Goal: Information Seeking & Learning: Learn about a topic

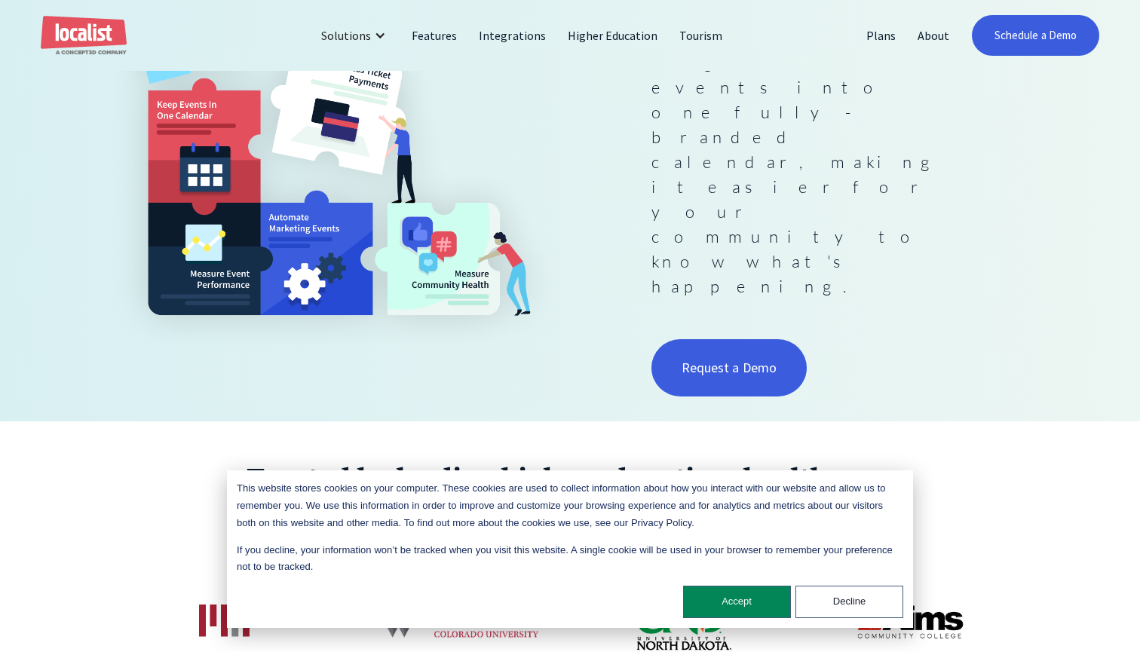
scroll to position [395, 0]
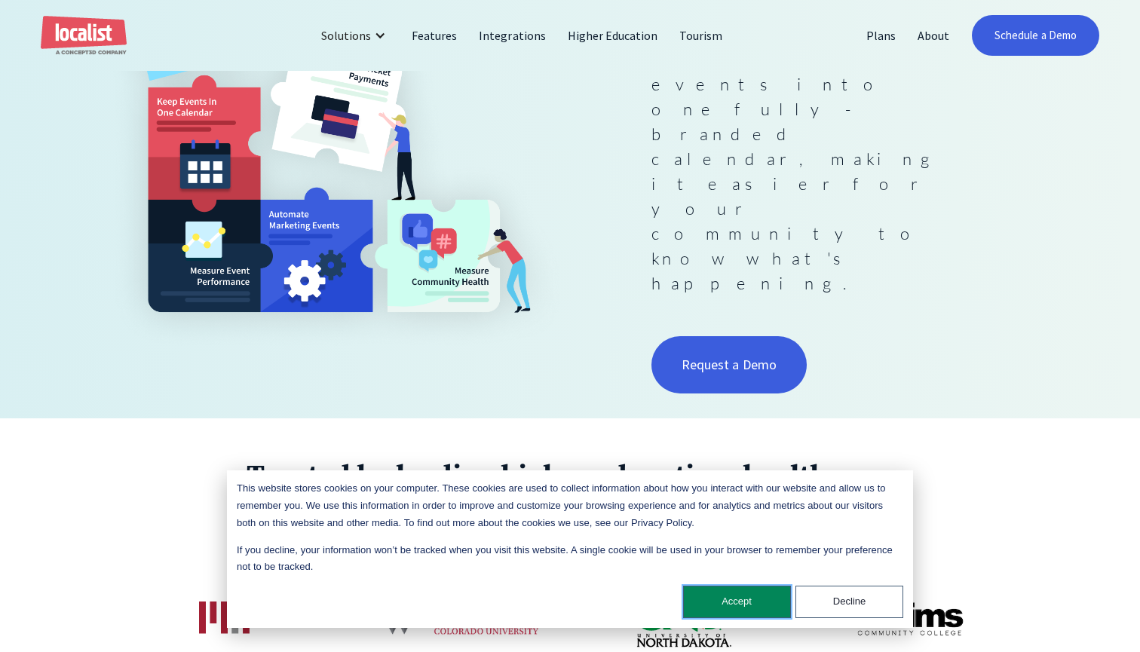
click at [718, 599] on button "Accept" at bounding box center [737, 602] width 108 height 32
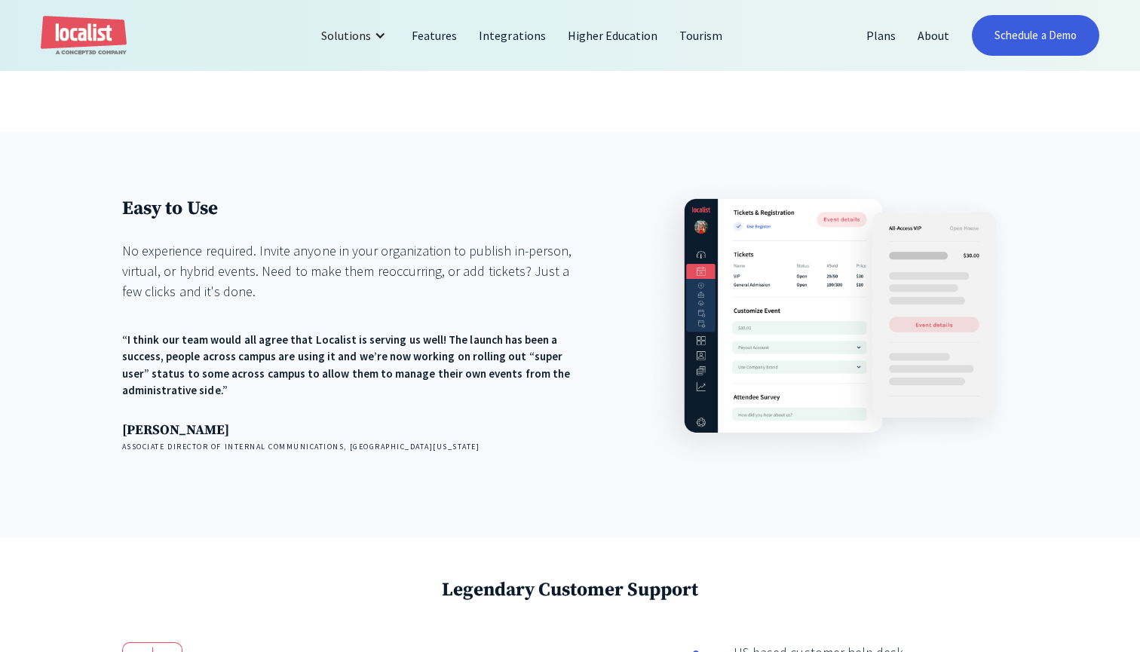
scroll to position [1760, 0]
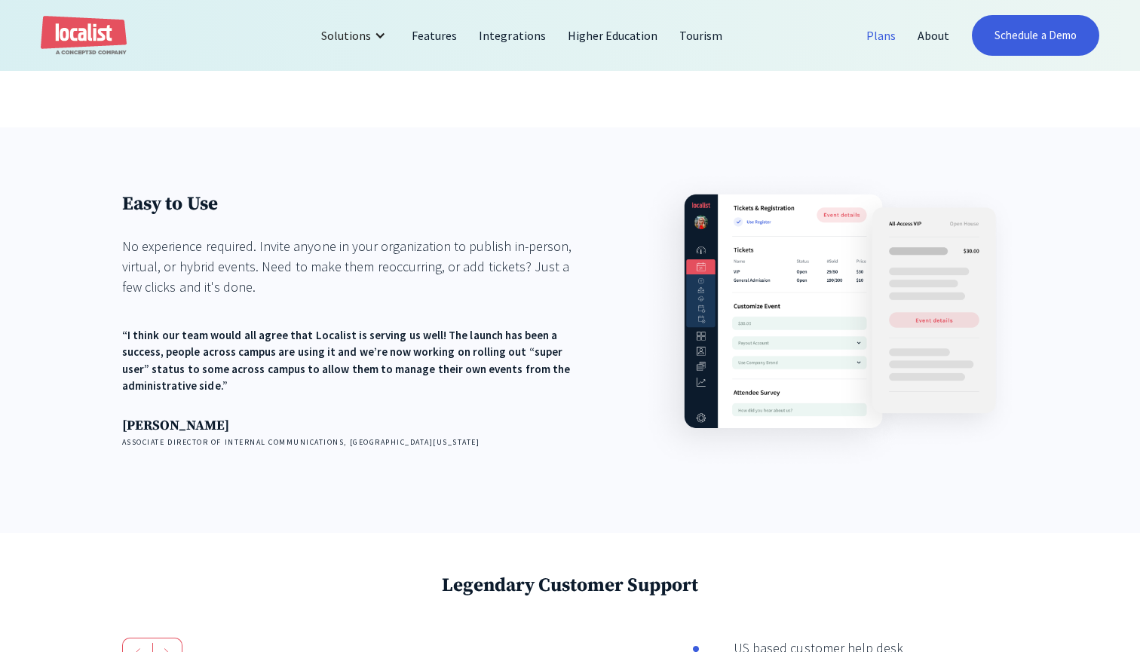
click at [884, 35] on link "Plans" at bounding box center [881, 35] width 51 height 36
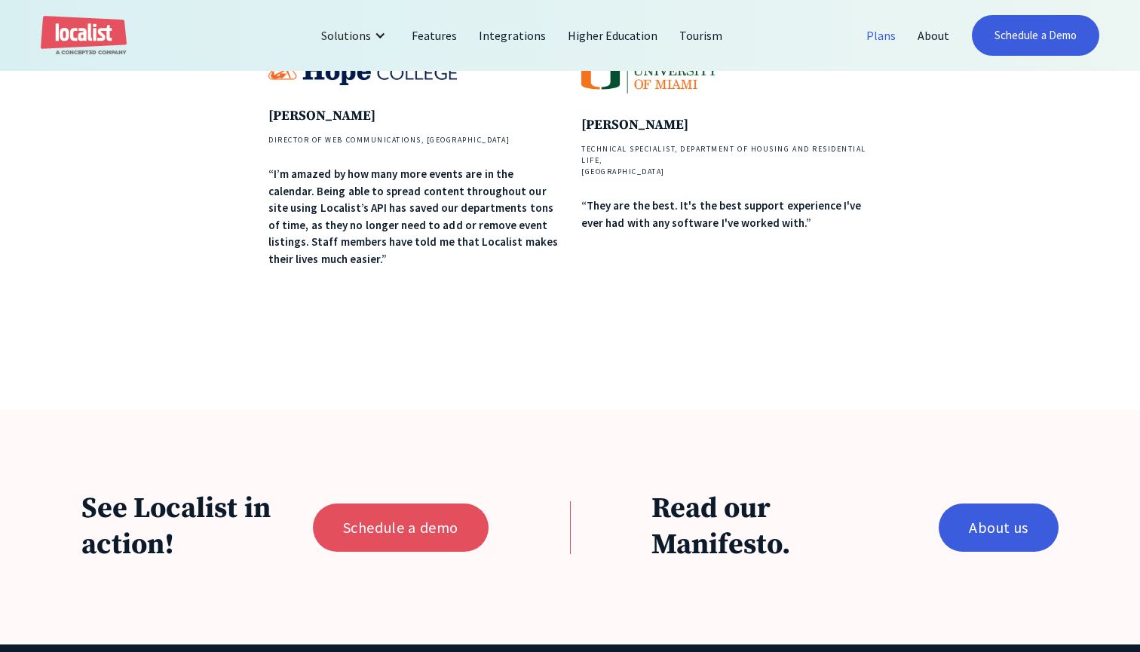
scroll to position [1058, 0]
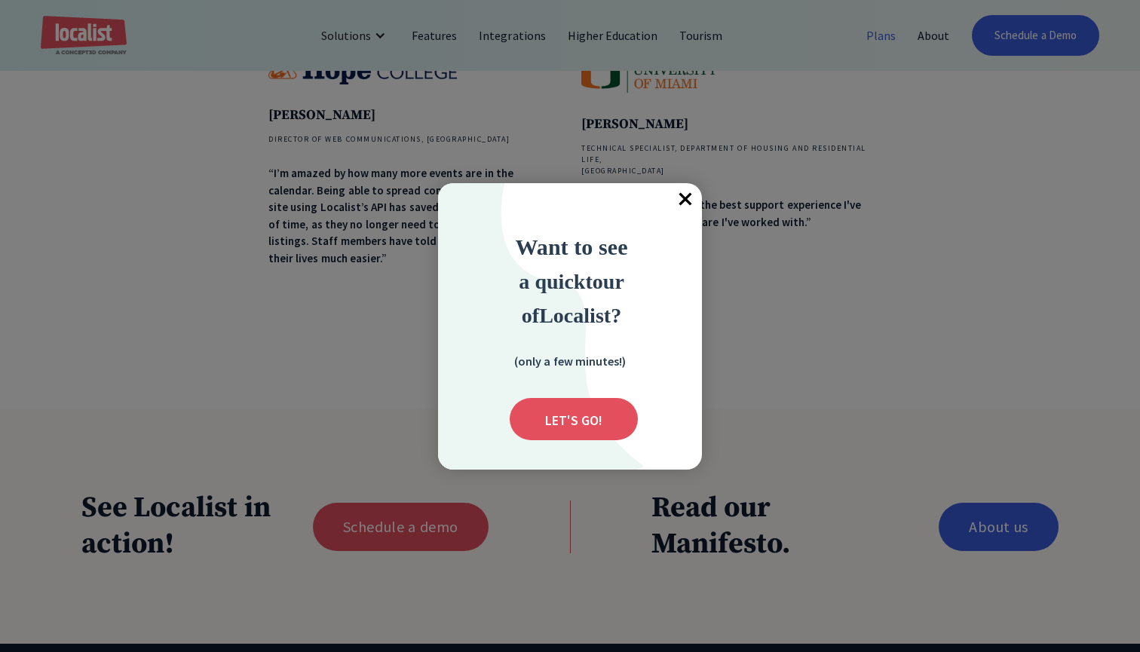
click at [685, 201] on span "×" at bounding box center [685, 199] width 33 height 33
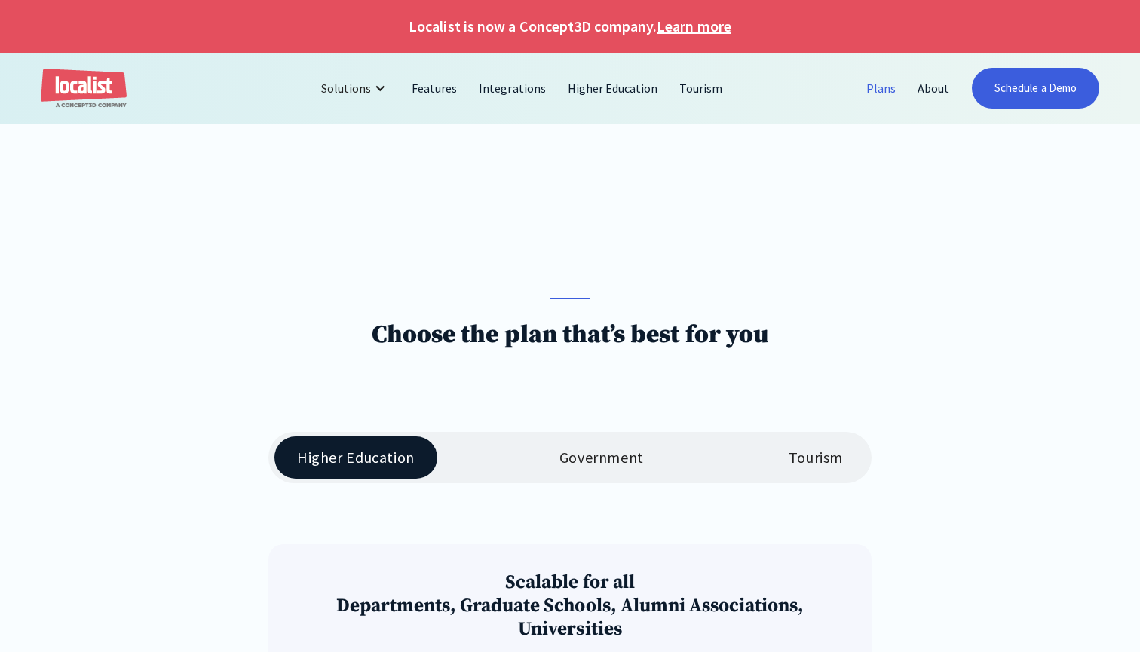
scroll to position [0, 0]
click at [516, 88] on link "Integrations" at bounding box center [512, 88] width 88 height 36
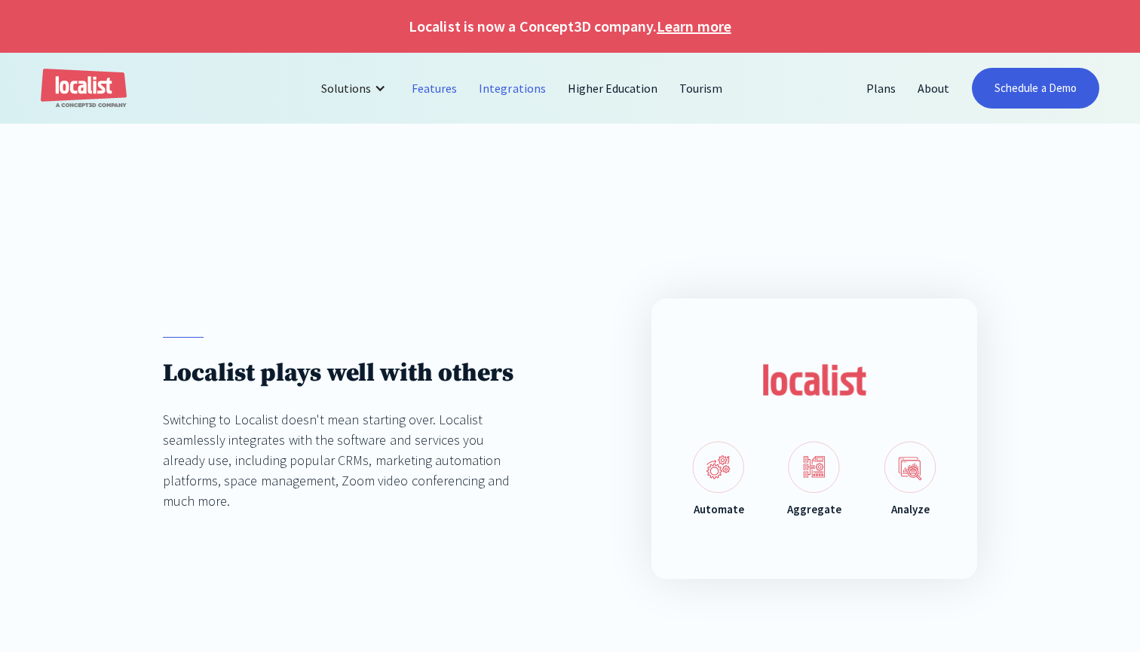
click at [446, 85] on link "Features" at bounding box center [434, 88] width 67 height 36
